Goal: Task Accomplishment & Management: Use online tool/utility

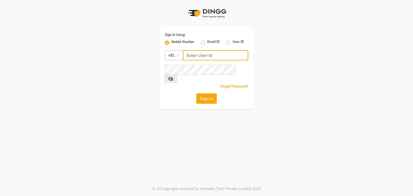
type input "7760024377"
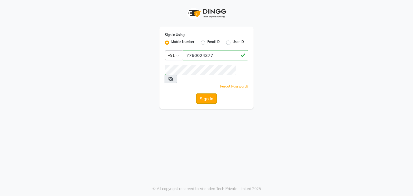
click at [203, 94] on button "Sign In" at bounding box center [206, 98] width 20 height 10
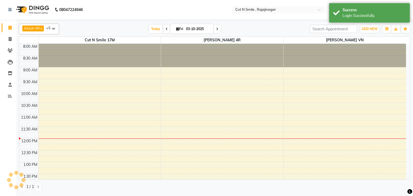
select select "en"
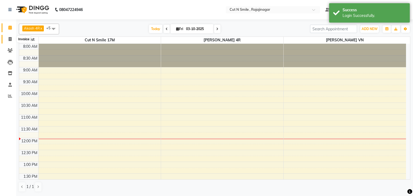
click at [11, 39] on icon at bounding box center [10, 39] width 3 height 4
select select "service"
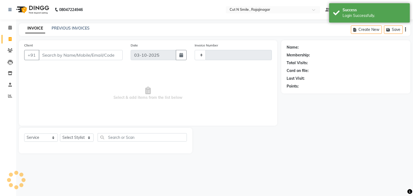
type input "135"
select select "7187"
